Goal: Information Seeking & Learning: Learn about a topic

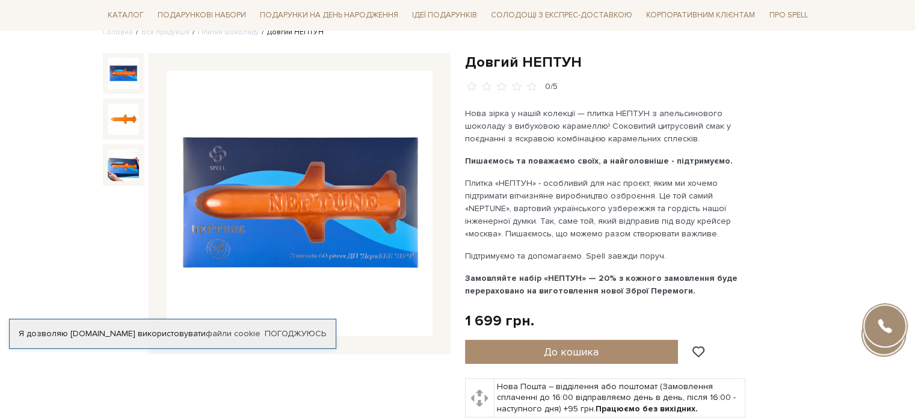
scroll to position [120, 0]
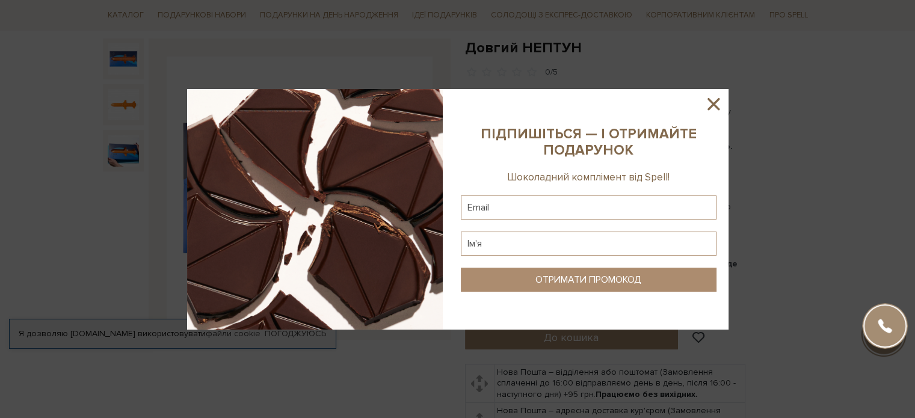
click at [714, 101] on icon at bounding box center [713, 104] width 12 height 12
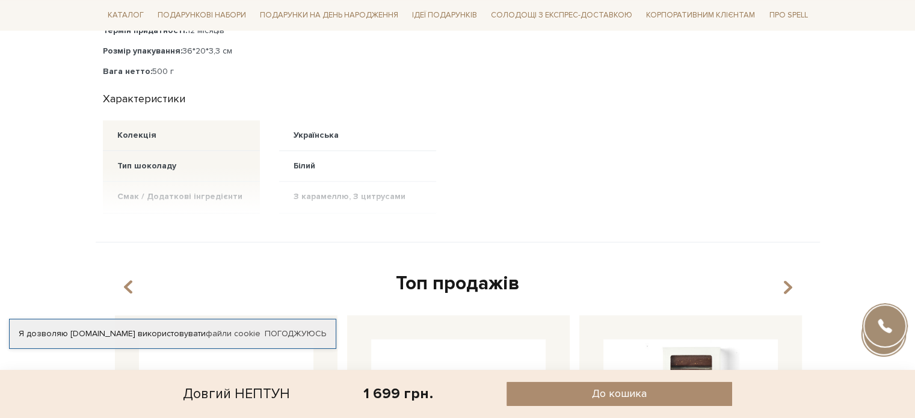
scroll to position [902, 0]
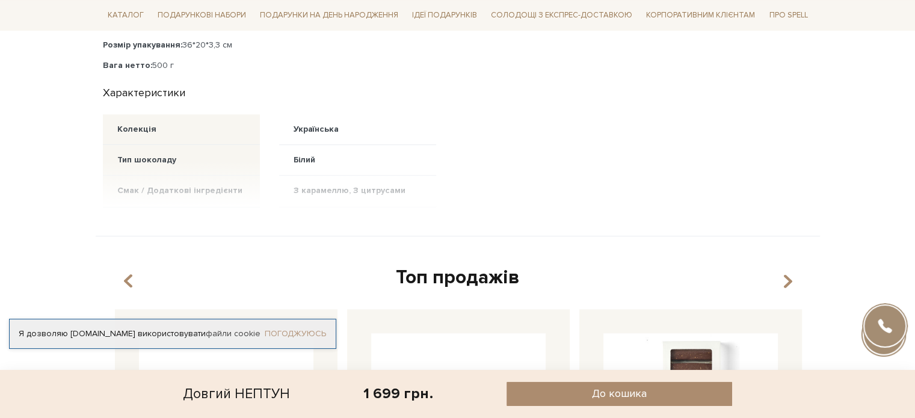
click at [304, 328] on link "Погоджуюсь" at bounding box center [295, 333] width 61 height 11
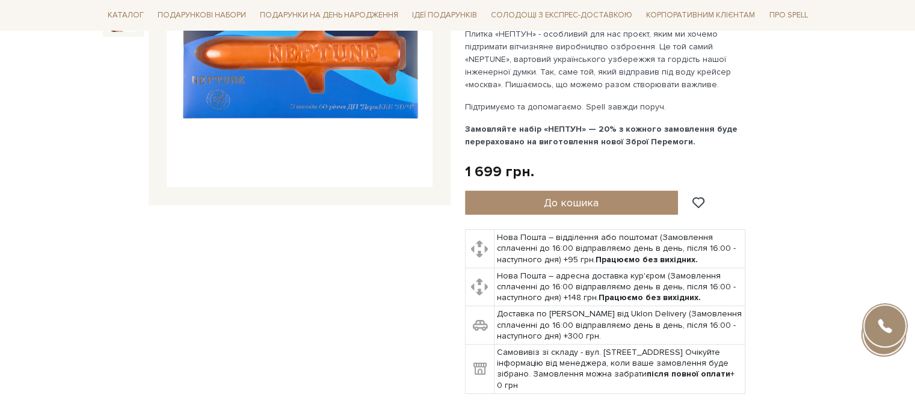
scroll to position [60, 0]
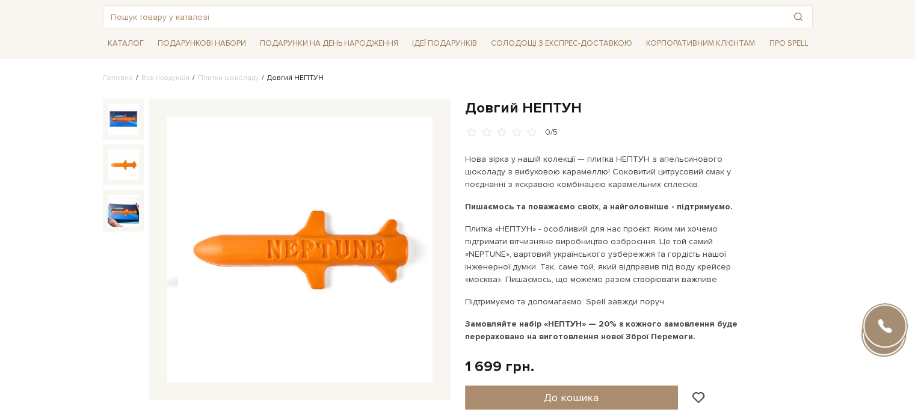
click at [127, 169] on img at bounding box center [123, 164] width 31 height 31
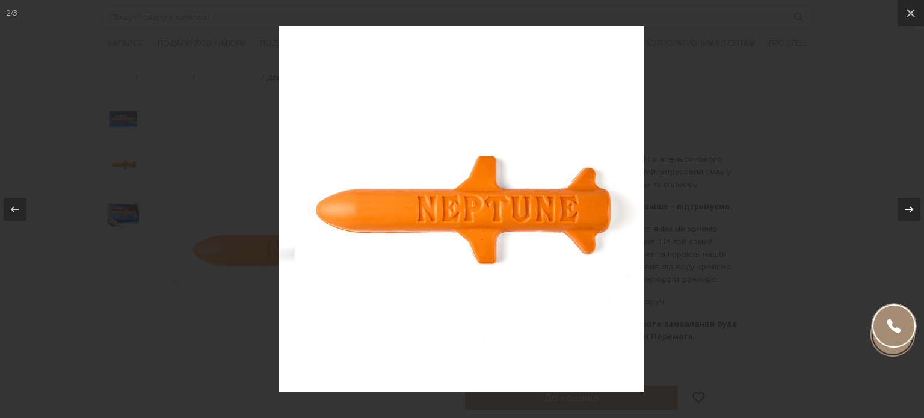
click at [909, 211] on icon at bounding box center [908, 209] width 14 height 14
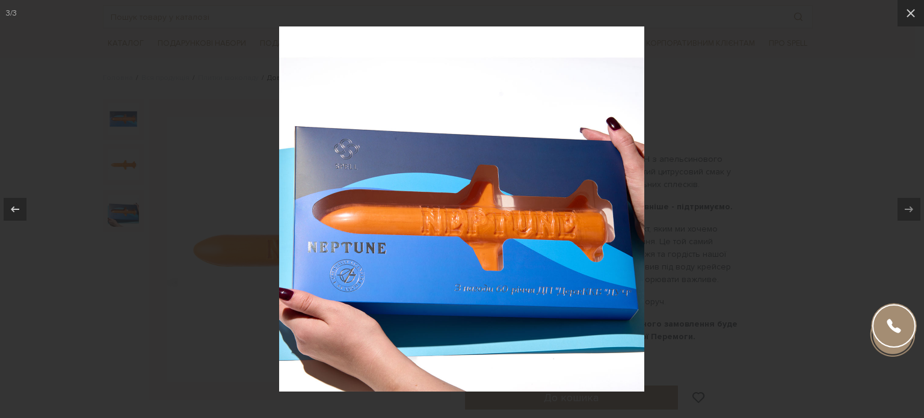
click at [432, 201] on img at bounding box center [461, 208] width 365 height 365
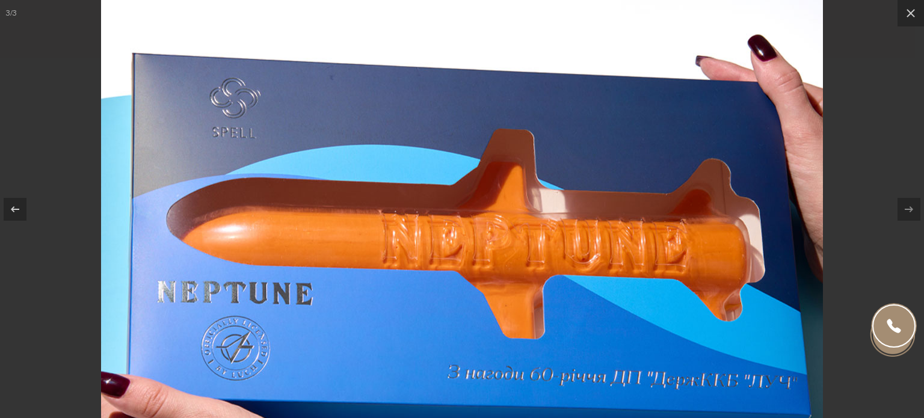
click at [333, 151] on img at bounding box center [462, 217] width 722 height 722
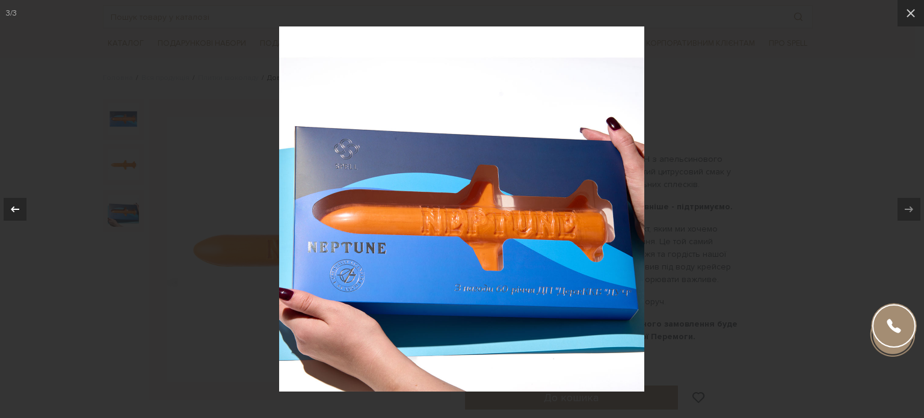
click at [24, 213] on div at bounding box center [15, 209] width 23 height 23
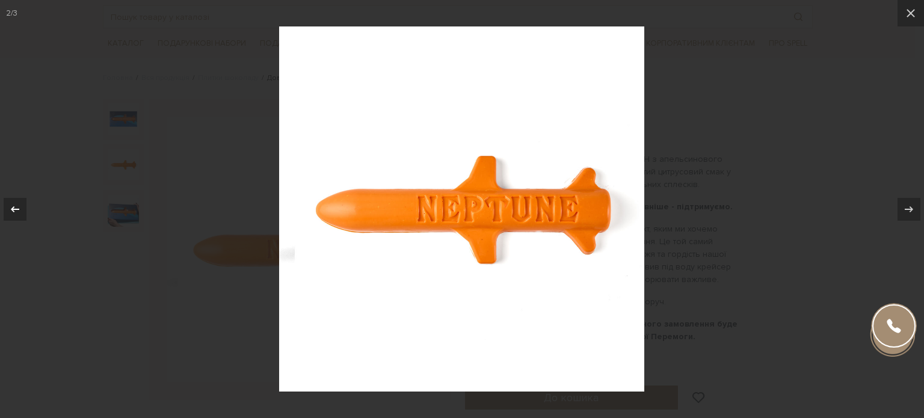
click at [23, 212] on div at bounding box center [15, 209] width 23 height 23
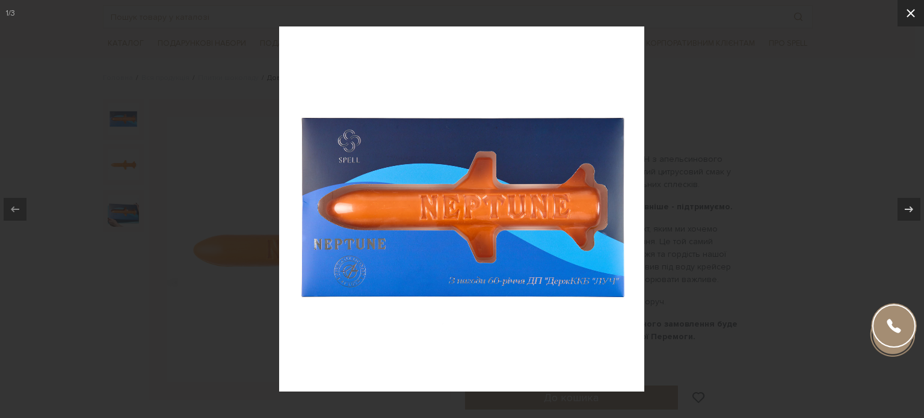
click at [904, 20] on icon at bounding box center [910, 13] width 14 height 14
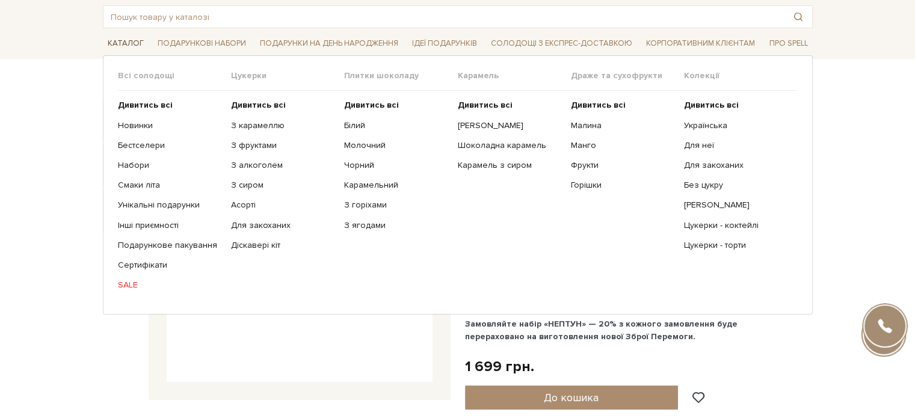
click at [118, 40] on span "Каталог" at bounding box center [126, 43] width 46 height 19
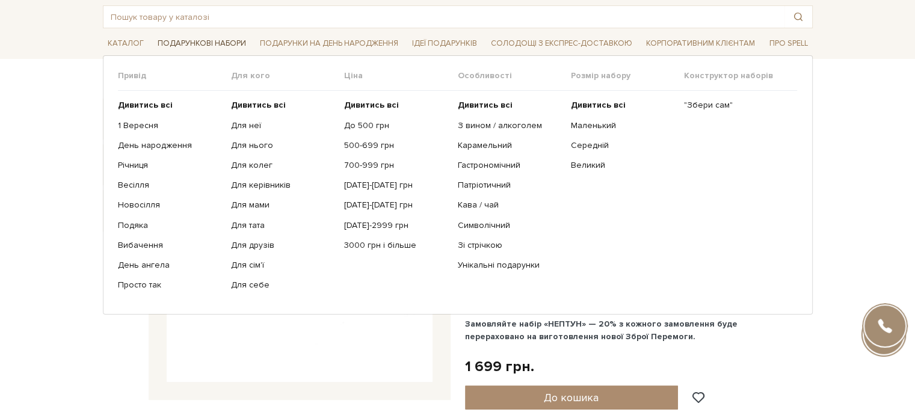
click at [186, 43] on span "Подарункові набори" at bounding box center [202, 43] width 98 height 19
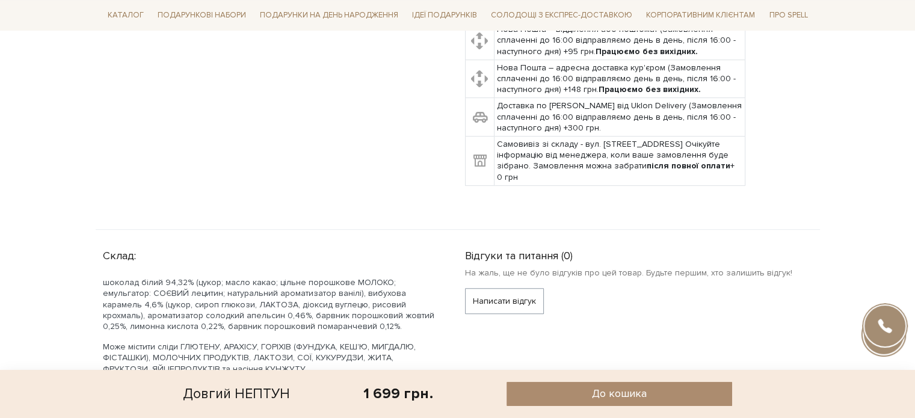
scroll to position [601, 0]
